Goal: Task Accomplishment & Management: Complete application form

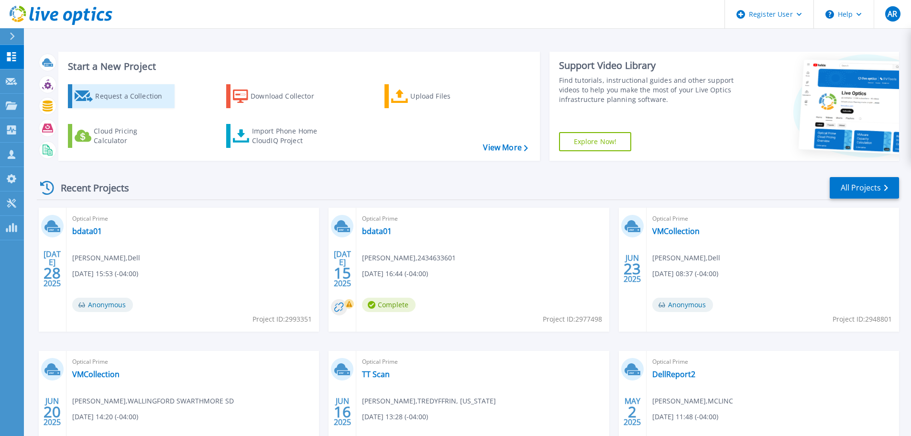
click at [143, 90] on div "Request a Collection" at bounding box center [133, 96] width 77 height 19
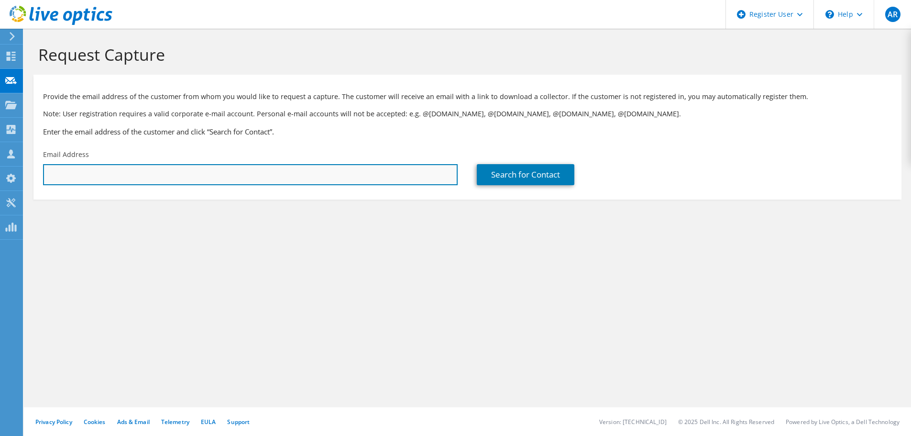
click at [442, 174] on input "text" at bounding box center [250, 174] width 415 height 21
paste input "sblough@warwickpolice.org"
type input "[EMAIL_ADDRESS][DOMAIN_NAME]"
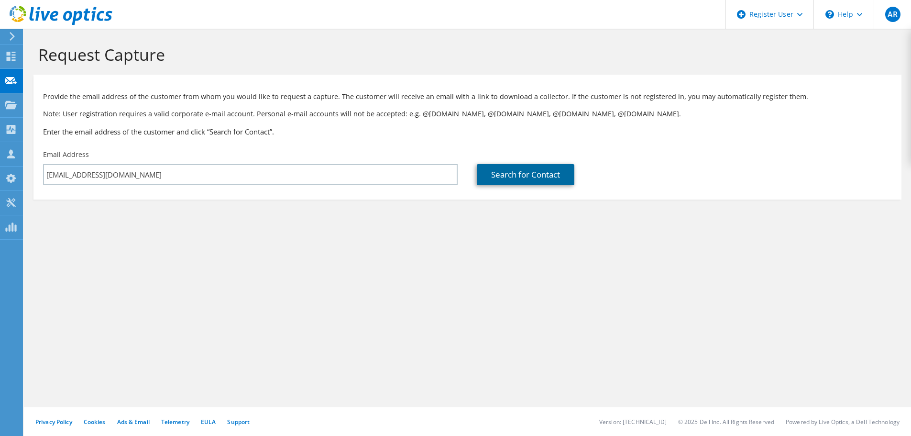
click at [527, 178] on link "Search for Contact" at bounding box center [526, 174] width 98 height 21
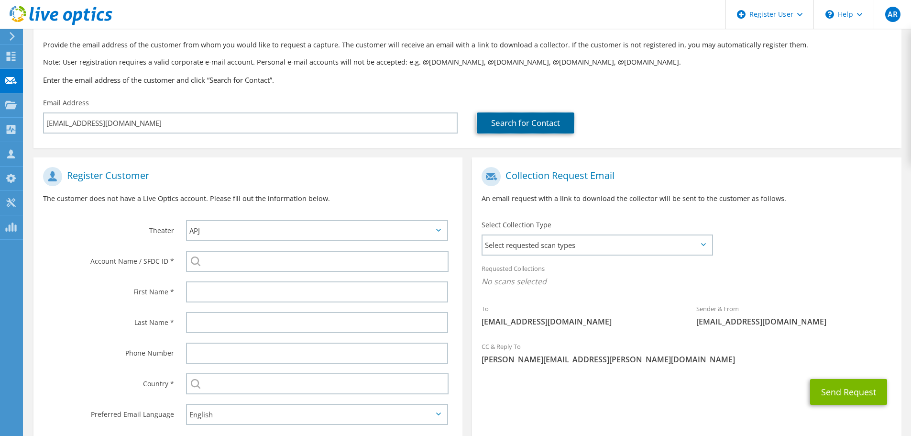
scroll to position [96, 0]
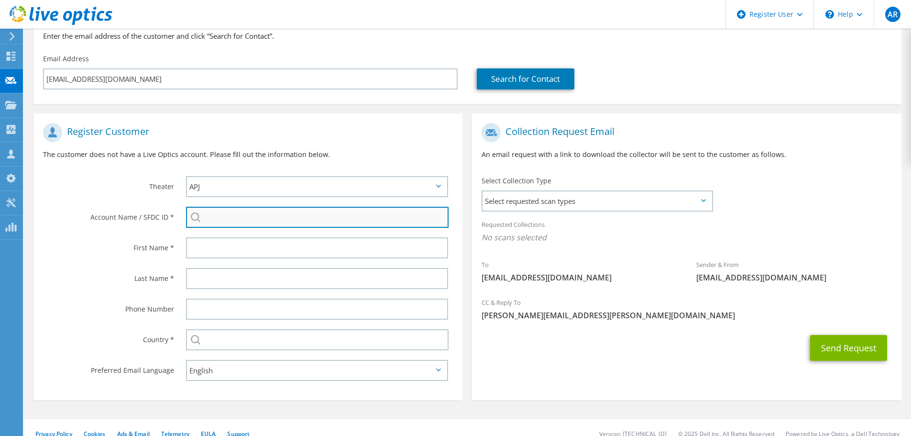
click at [269, 221] on input "search" at bounding box center [317, 217] width 263 height 21
paste input "595713044"
type input "595713044"
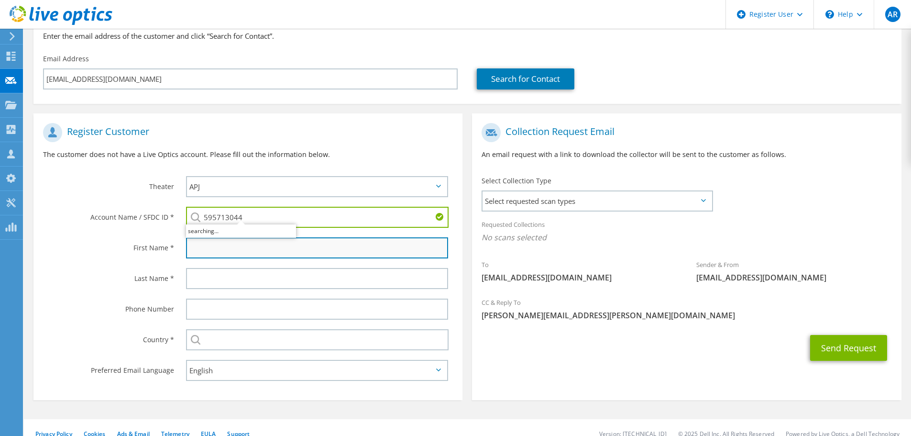
click at [257, 253] on input "text" at bounding box center [317, 247] width 262 height 21
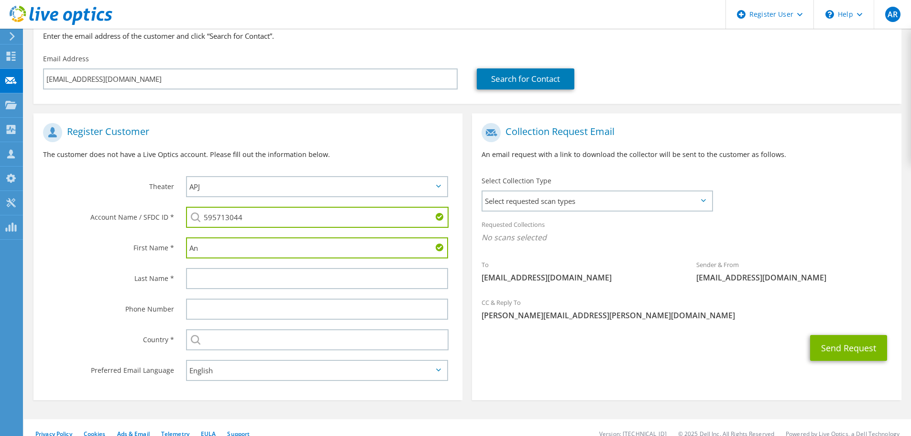
type input "A"
type input "[PERSON_NAME]"
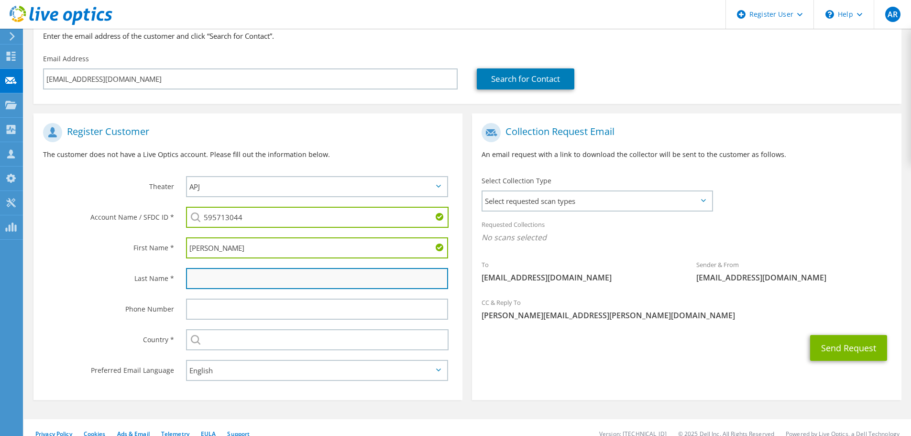
click at [242, 277] on input "text" at bounding box center [317, 278] width 262 height 21
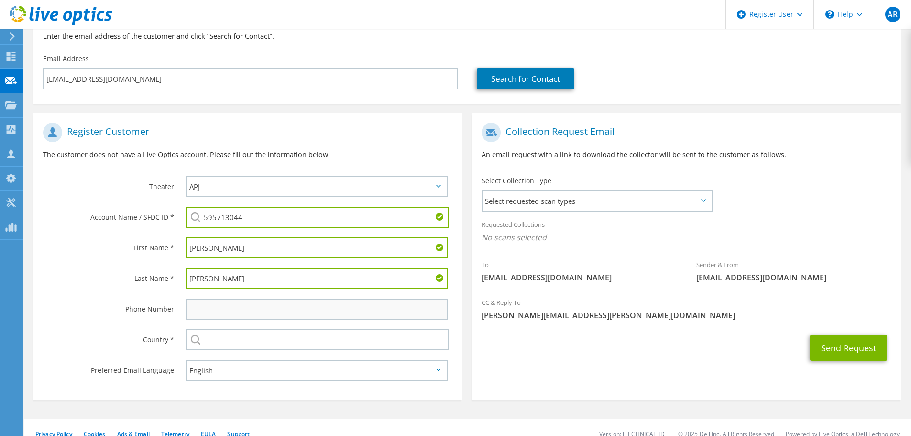
type input "[PERSON_NAME]"
click at [251, 317] on input "text" at bounding box center [317, 309] width 262 height 21
click at [598, 201] on span "Select requested scan types" at bounding box center [597, 200] width 229 height 19
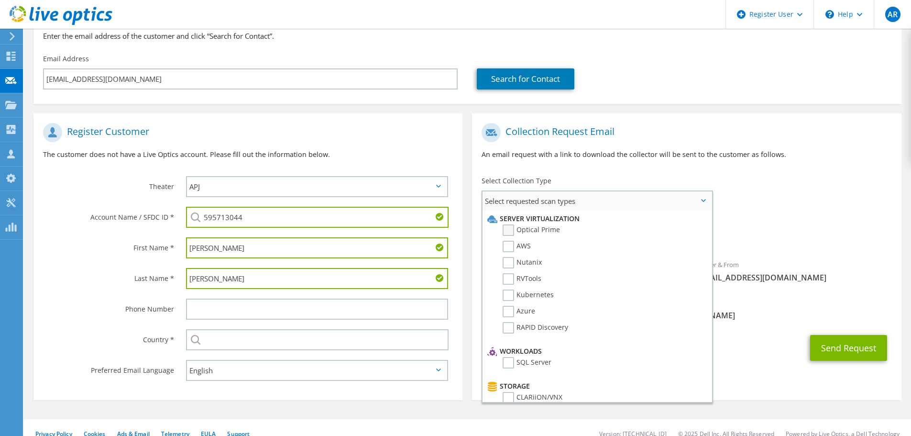
click at [527, 232] on label "Optical Prime" at bounding box center [531, 229] width 57 height 11
click at [0, 0] on input "Optical Prime" at bounding box center [0, 0] width 0 height 0
click at [599, 163] on div "Collection Request Email An email request with a link to download the collector…" at bounding box center [686, 144] width 429 height 53
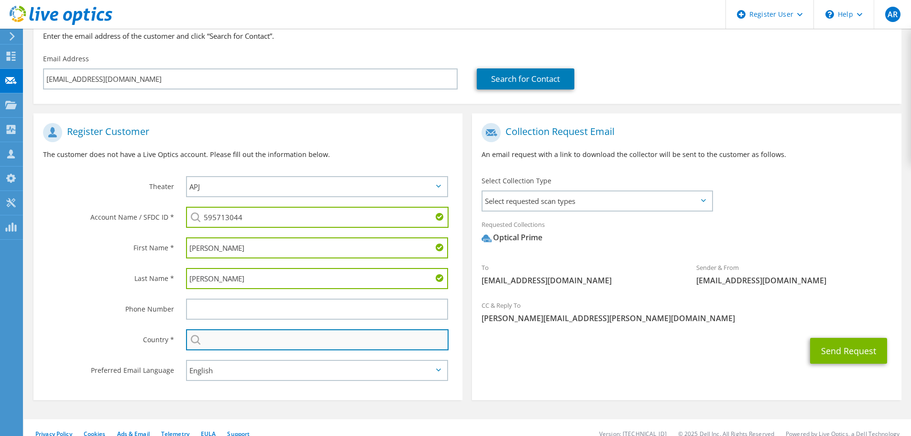
drag, startPoint x: 272, startPoint y: 334, endPoint x: 308, endPoint y: 347, distance: 38.1
click at [272, 335] on input "text" at bounding box center [317, 339] width 263 height 21
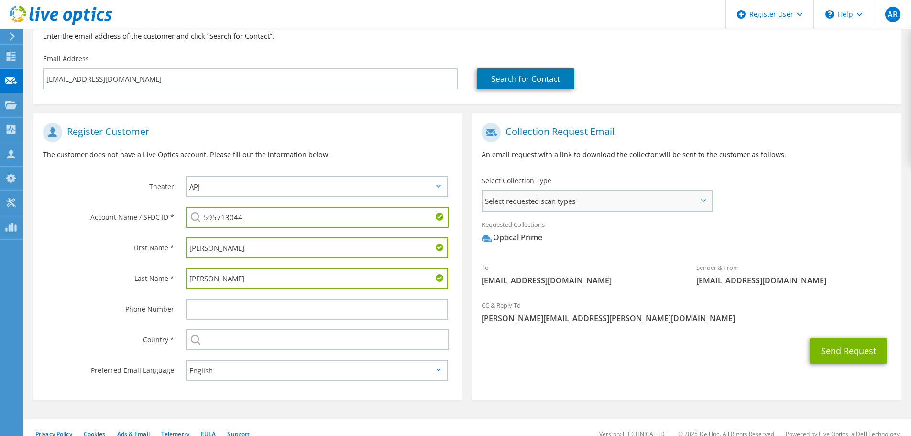
click at [563, 201] on span "Select requested scan types" at bounding box center [597, 200] width 229 height 19
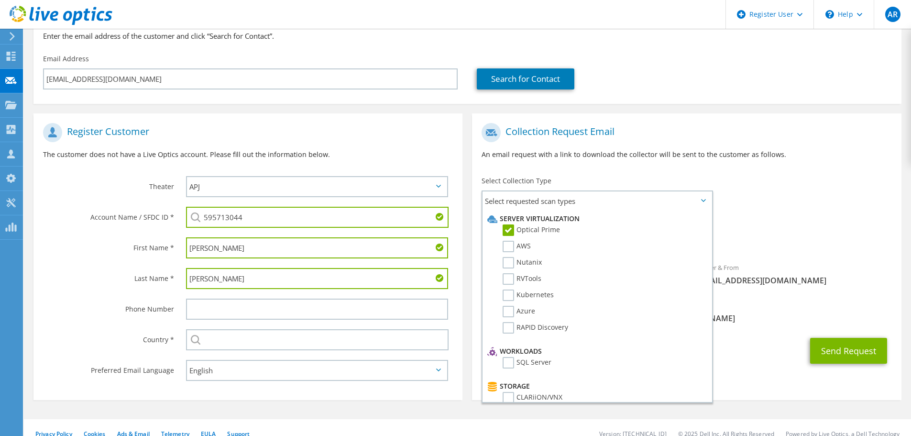
click at [721, 179] on div "Select Collection Type Select requested scan types Server Virtualization Optica…" at bounding box center [597, 192] width 250 height 43
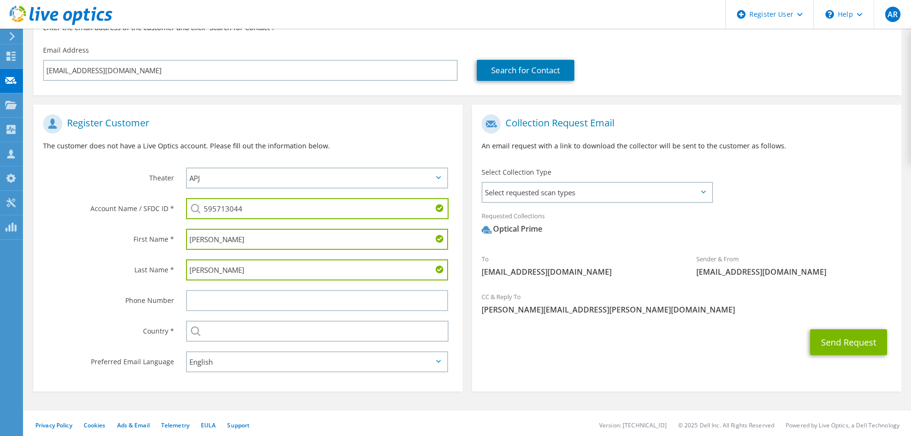
scroll to position [108, 0]
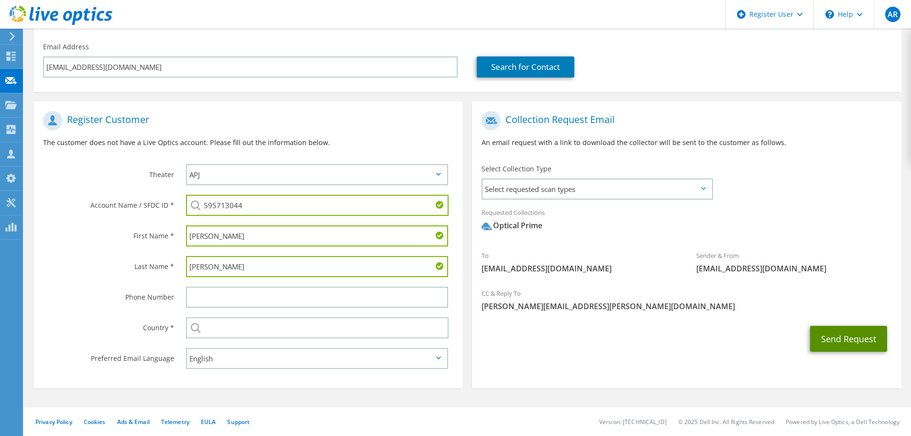
click at [817, 341] on button "Send Request" at bounding box center [849, 339] width 77 height 26
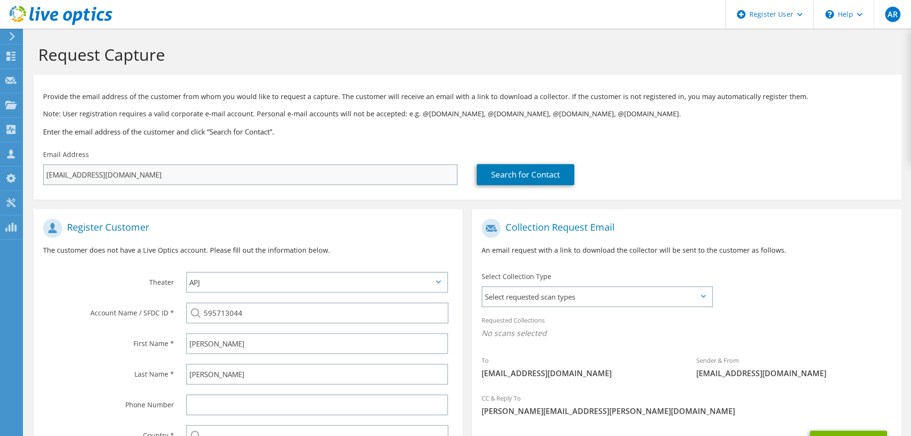
scroll to position [118, 0]
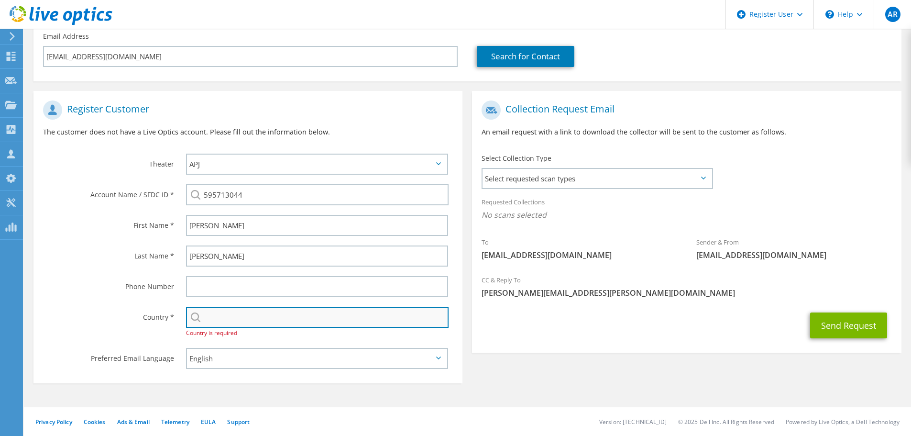
click at [223, 313] on input "text" at bounding box center [317, 317] width 263 height 21
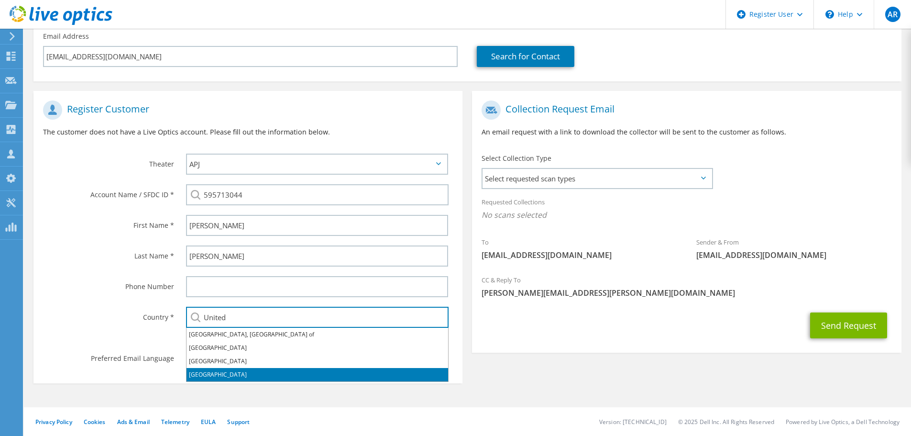
click at [195, 373] on li "[GEOGRAPHIC_DATA]" at bounding box center [318, 374] width 262 height 13
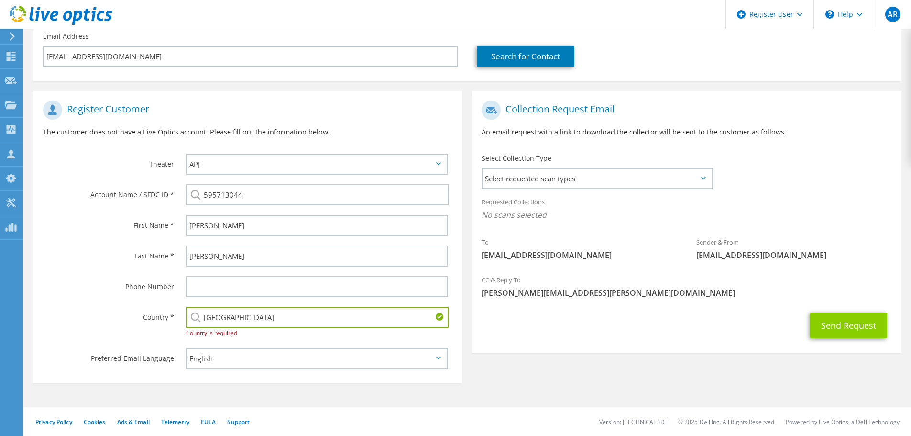
type input "[GEOGRAPHIC_DATA]"
click at [834, 317] on button "Send Request" at bounding box center [849, 325] width 77 height 26
click at [573, 182] on span "Select requested scan types" at bounding box center [597, 178] width 229 height 19
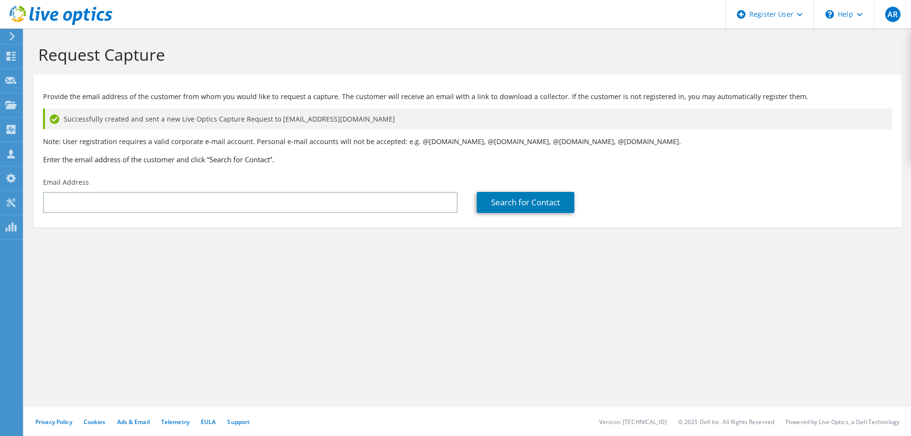
click at [549, 208] on link "Search for Contact" at bounding box center [526, 202] width 98 height 21
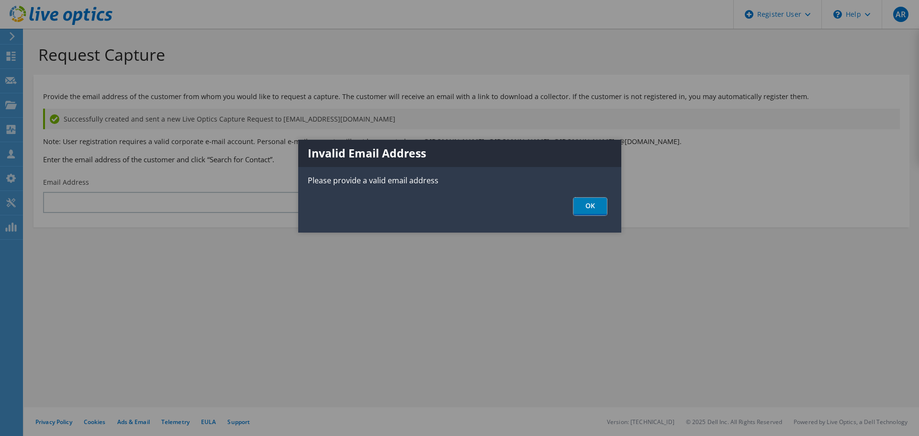
click at [600, 200] on link "OK" at bounding box center [589, 207] width 33 height 18
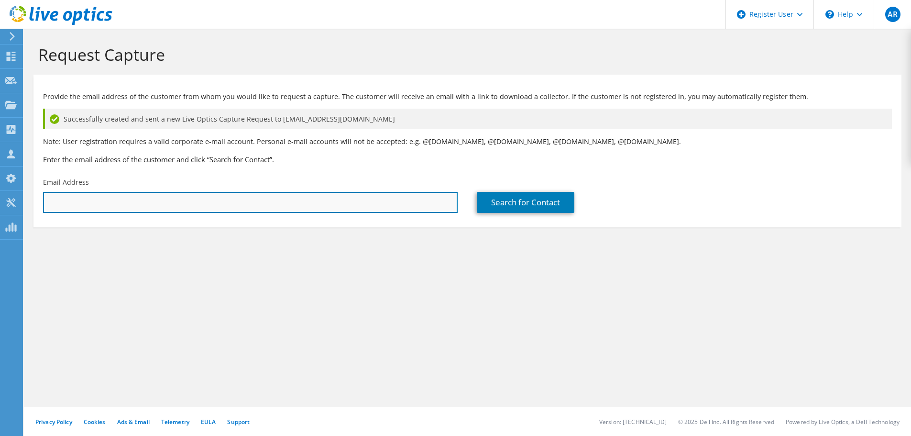
click at [223, 194] on input "text" at bounding box center [250, 202] width 415 height 21
paste input "[EMAIL_ADDRESS][DOMAIN_NAME]"
type input "[EMAIL_ADDRESS][DOMAIN_NAME]"
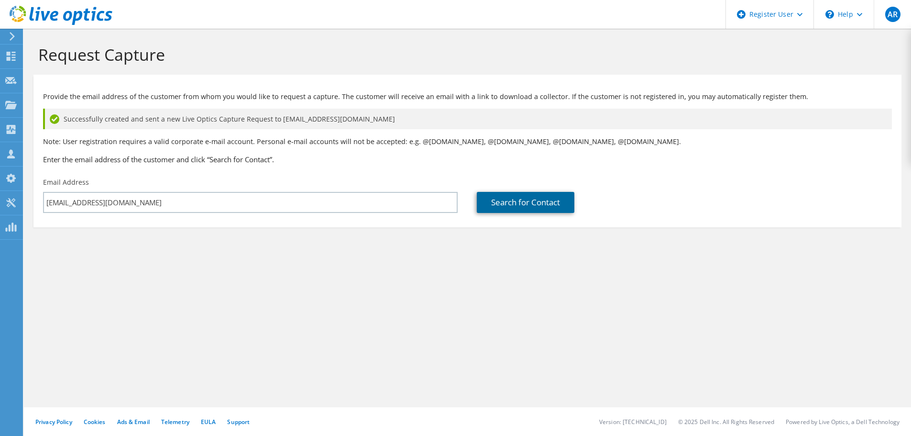
click at [516, 193] on link "Search for Contact" at bounding box center [526, 202] width 98 height 21
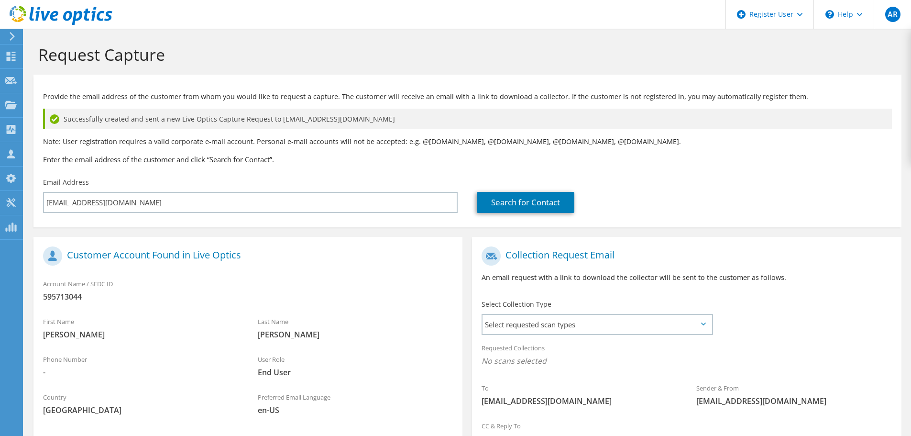
click at [584, 308] on div "Select Collection Type Select requested scan types Server Virtualization Optica…" at bounding box center [597, 316] width 231 height 33
click at [590, 328] on span "Select requested scan types" at bounding box center [597, 324] width 229 height 19
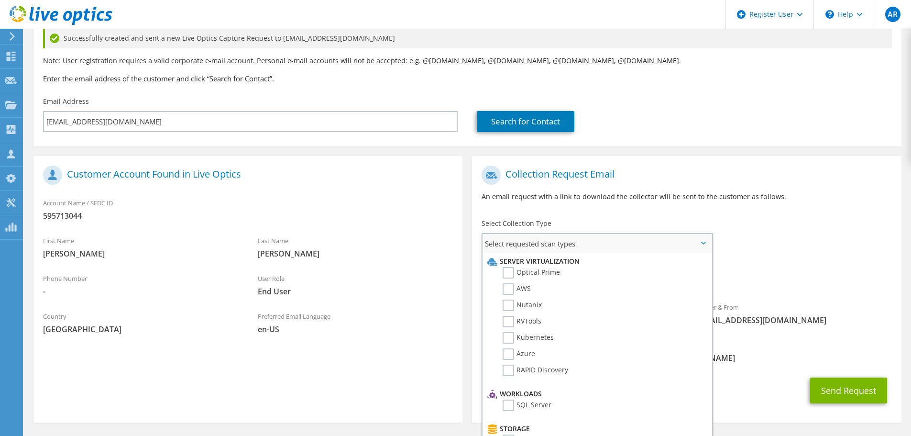
scroll to position [96, 0]
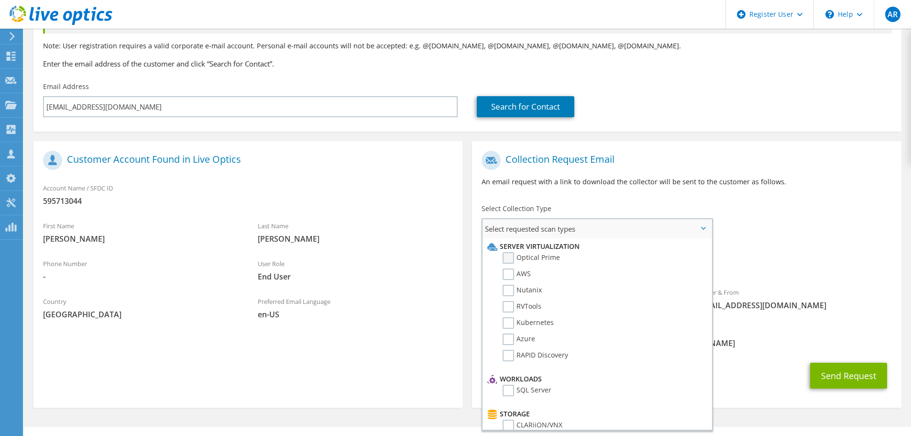
click at [536, 260] on label "Optical Prime" at bounding box center [531, 257] width 57 height 11
click at [0, 0] on input "Optical Prime" at bounding box center [0, 0] width 0 height 0
click at [364, 324] on div "Preferred Email Language en-US" at bounding box center [355, 307] width 215 height 33
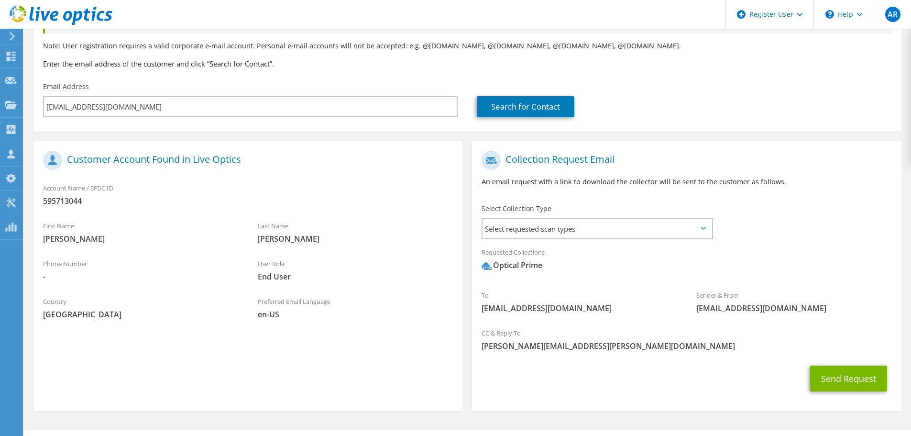
click at [554, 209] on div "Select Collection Type Select requested scan types Server Virtualization Optica…" at bounding box center [597, 220] width 231 height 33
click at [562, 229] on span "Select requested scan types" at bounding box center [597, 228] width 229 height 19
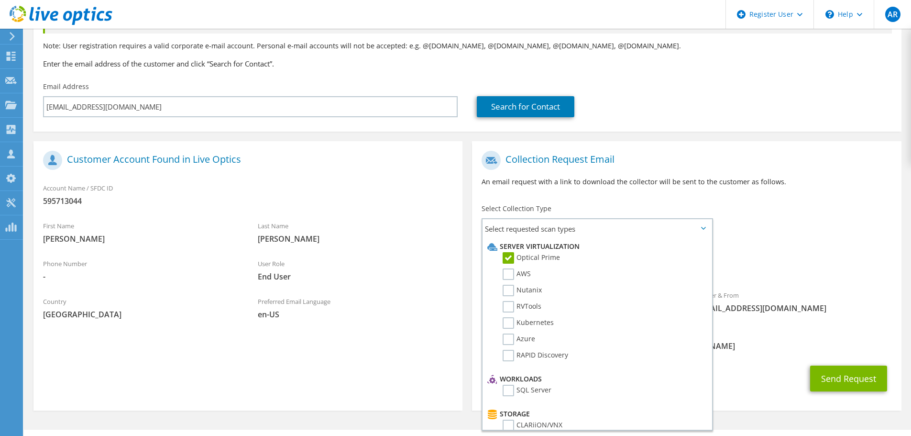
click at [812, 288] on div "Sender & From liveoptics@liveoptics.com" at bounding box center [794, 301] width 215 height 33
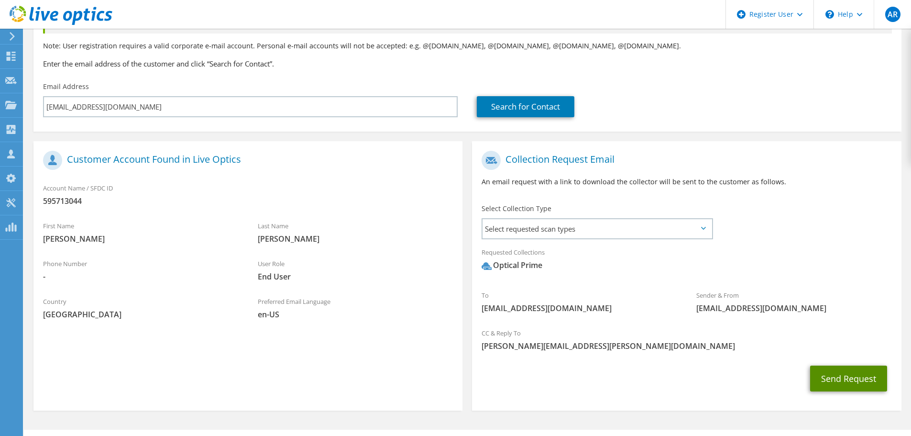
click at [817, 378] on button "Send Request" at bounding box center [849, 379] width 77 height 26
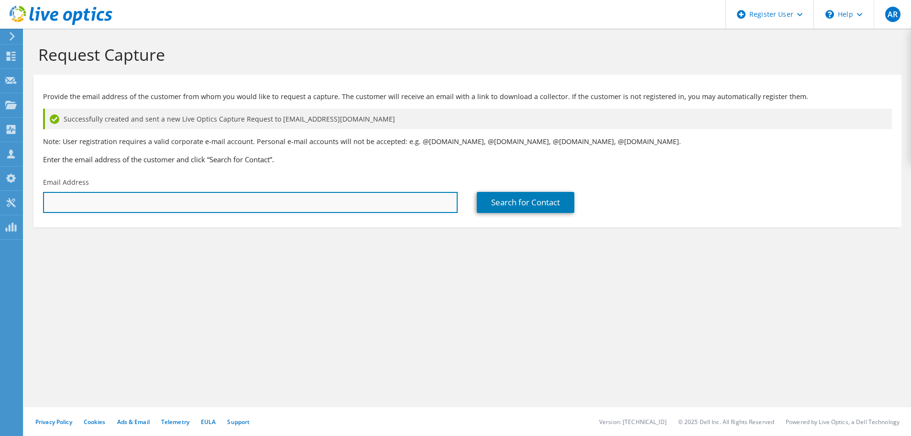
click at [291, 196] on input "text" at bounding box center [250, 202] width 415 height 21
